Goal: Task Accomplishment & Management: Manage account settings

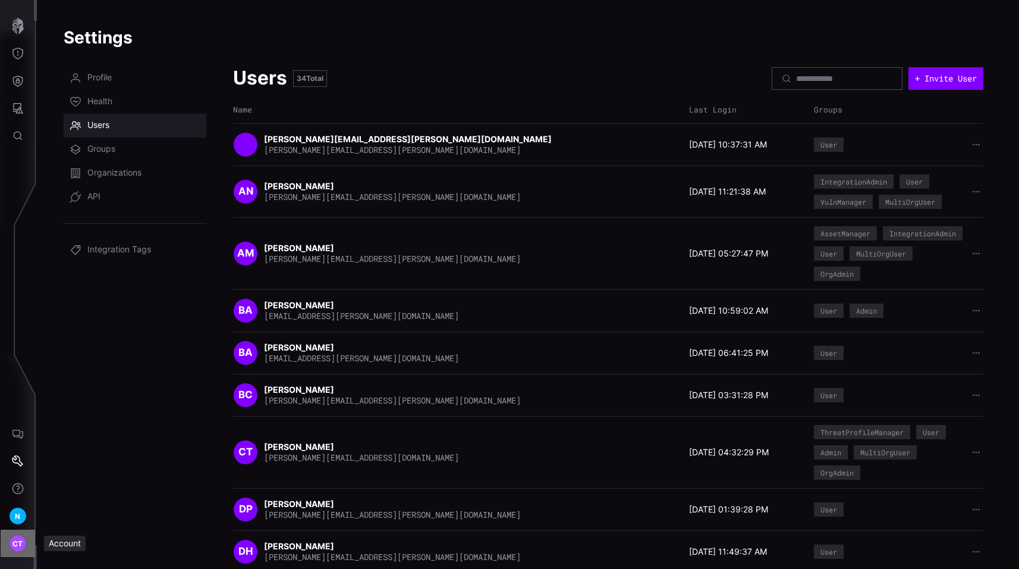
click at [14, 537] on span "CT" at bounding box center [17, 543] width 11 height 12
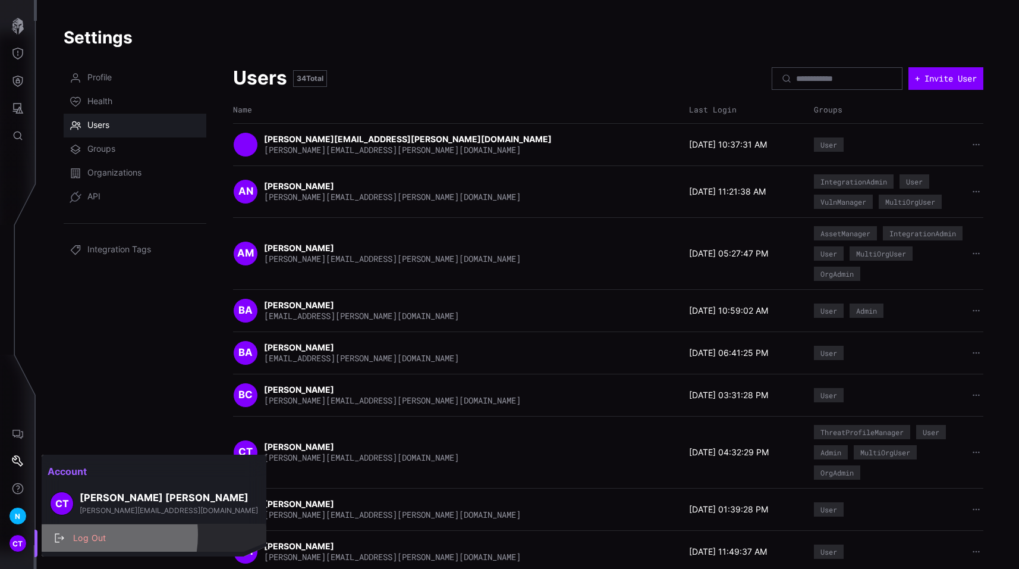
click at [83, 534] on div "Log Out" at bounding box center [160, 537] width 186 height 15
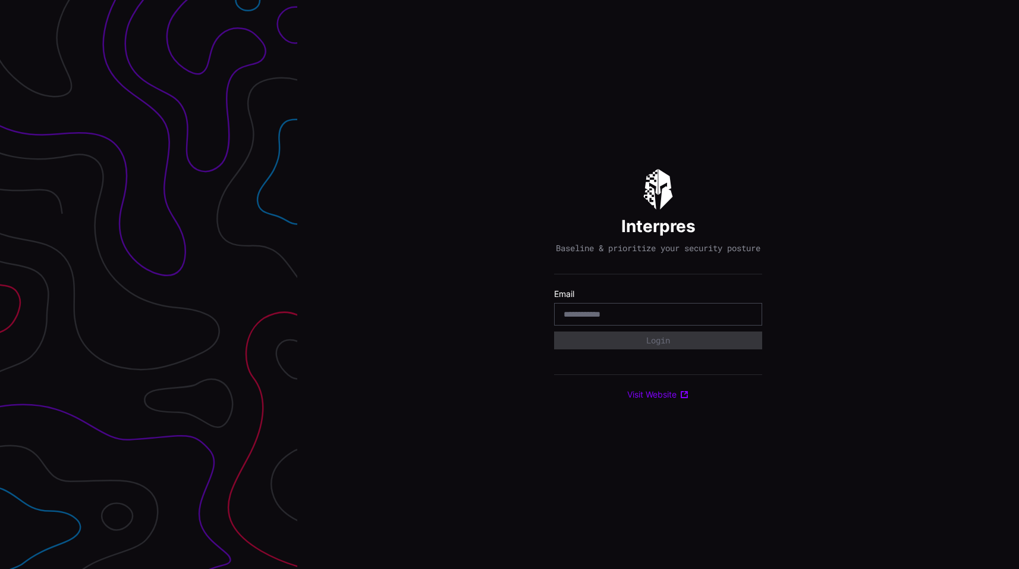
click at [615, 319] on input "email" at bounding box center [658, 314] width 189 height 11
type input "**********"
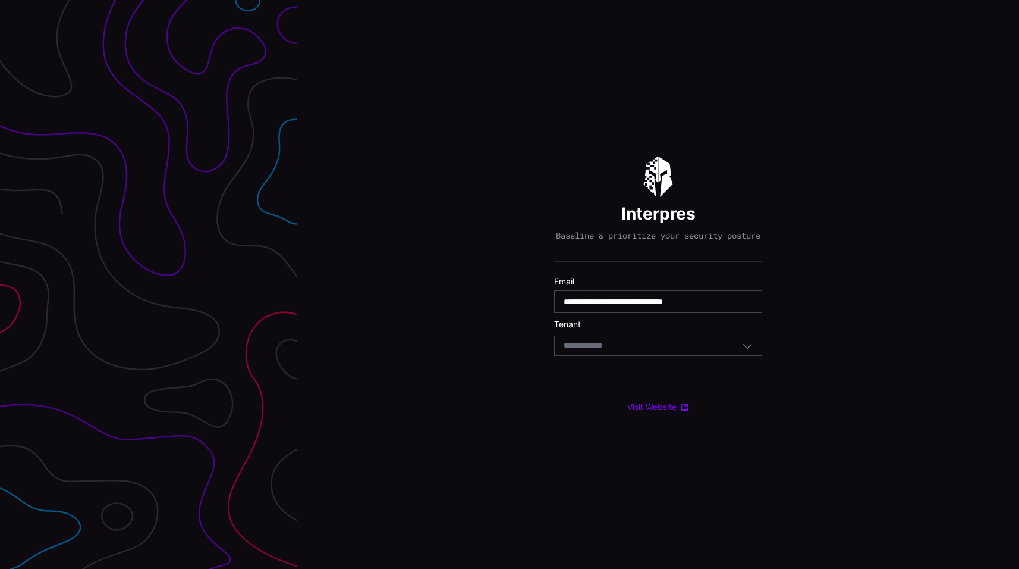
click at [645, 350] on div "Select Tenant" at bounding box center [653, 345] width 178 height 11
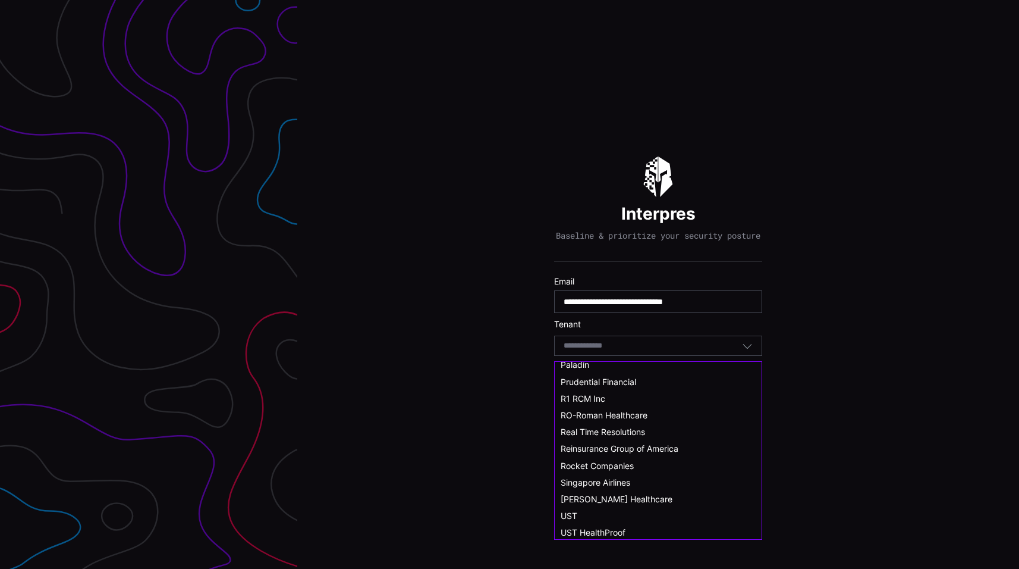
scroll to position [595, 0]
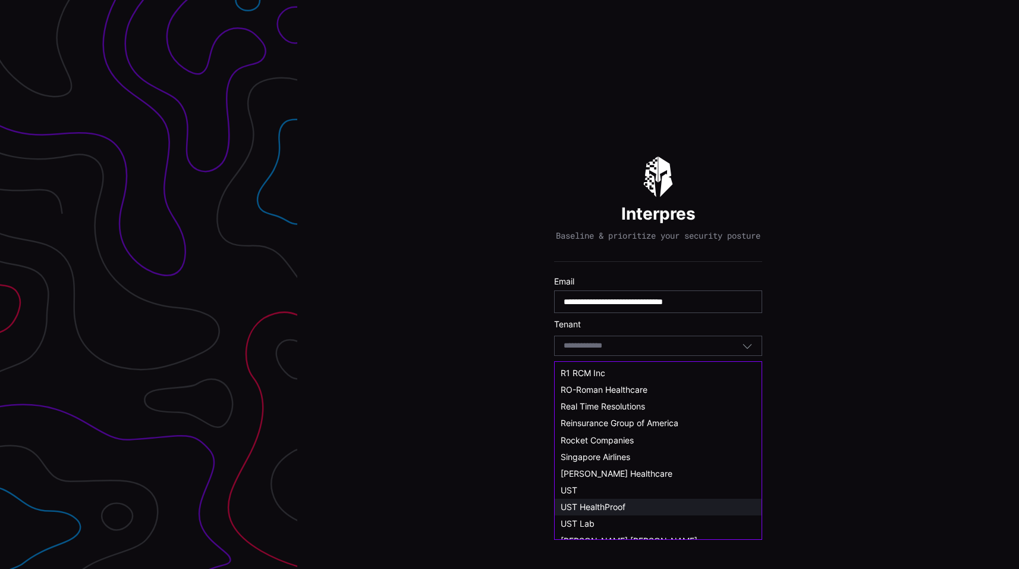
click at [622, 504] on span "UST HealthProof" at bounding box center [593, 506] width 65 height 10
